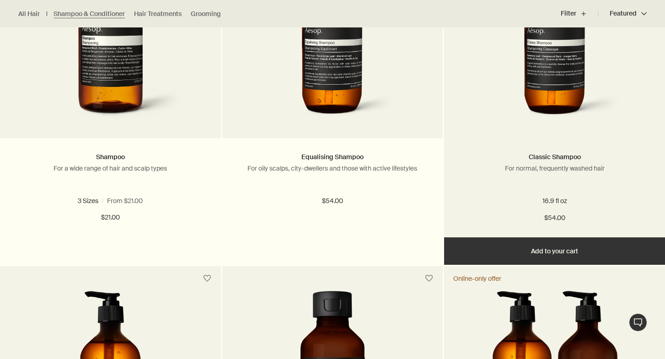
scroll to position [537, 0]
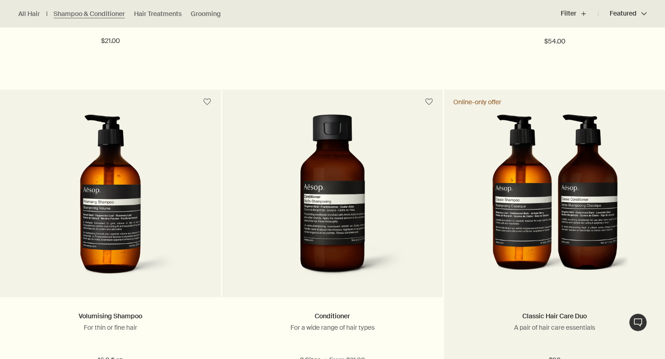
click at [598, 173] on img at bounding box center [554, 198] width 149 height 169
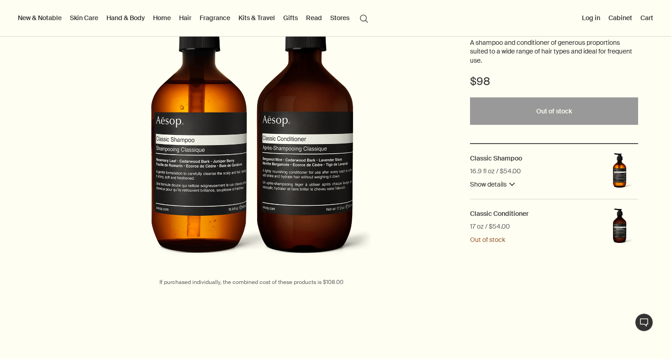
scroll to position [49, 0]
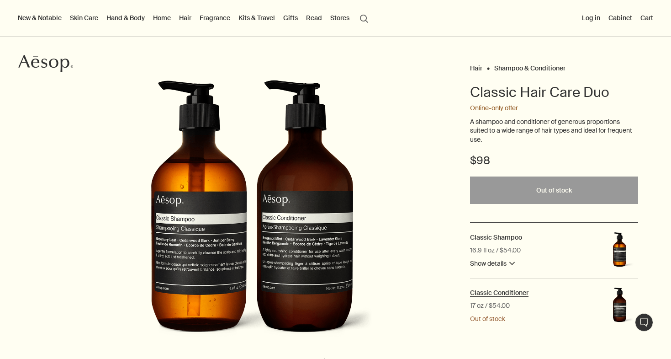
click at [497, 294] on h2 "Classic Conditioner" at bounding box center [499, 292] width 59 height 8
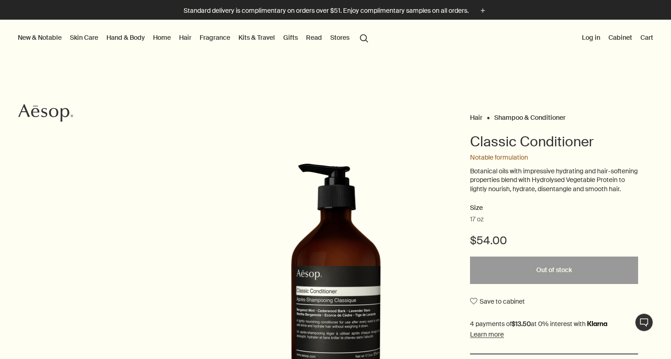
click at [160, 40] on link "Home" at bounding box center [161, 38] width 21 height 12
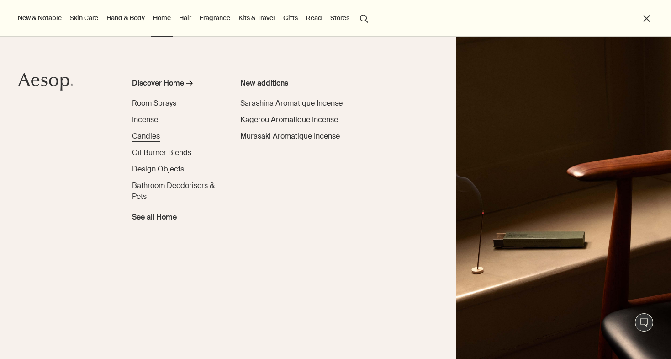
click at [156, 137] on span "Candles" at bounding box center [146, 136] width 28 height 10
